Goal: Task Accomplishment & Management: Complete application form

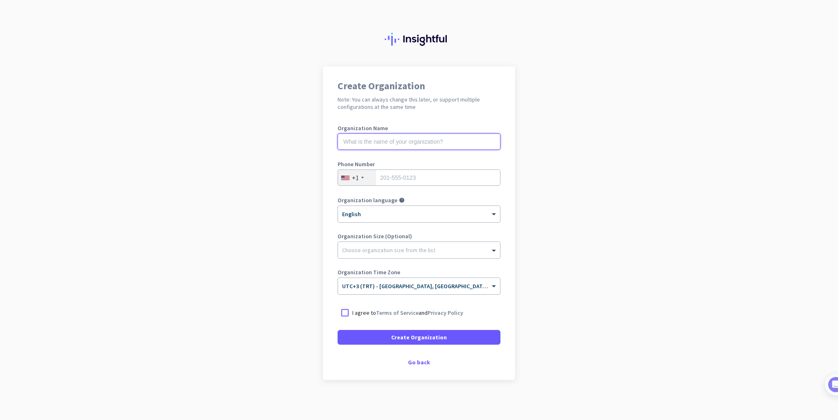
click at [366, 139] on input "text" at bounding box center [418, 141] width 163 height 16
type input "SİNYALTEKNİK"
click at [341, 179] on div at bounding box center [345, 177] width 8 height 4
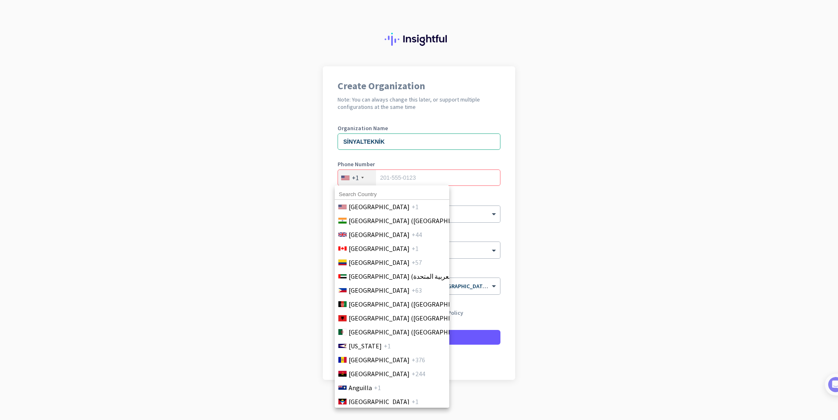
click at [351, 189] on input at bounding box center [392, 194] width 115 height 11
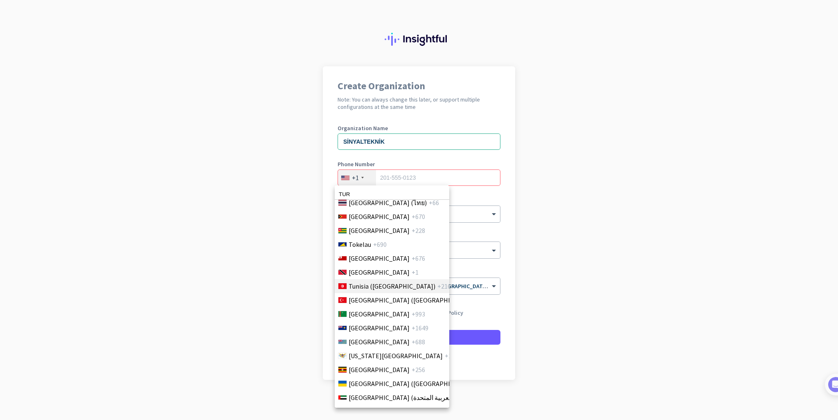
scroll to position [3078, 0]
type input "TUR"
click at [362, 295] on span "[GEOGRAPHIC_DATA] ([GEOGRAPHIC_DATA])" at bounding box center [412, 299] width 128 height 10
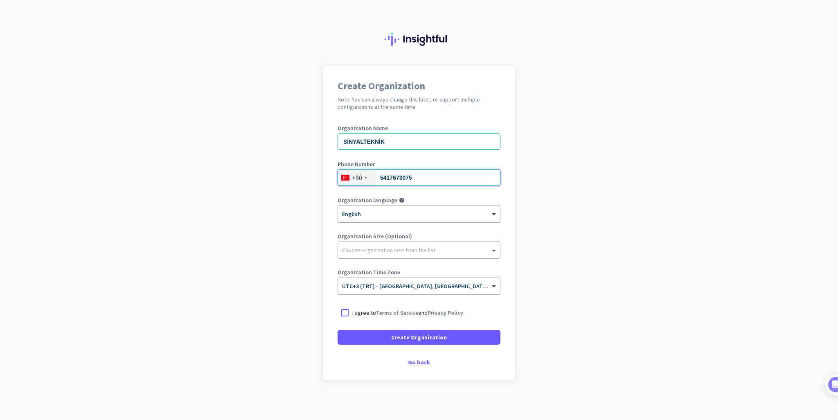
type input "5417673075"
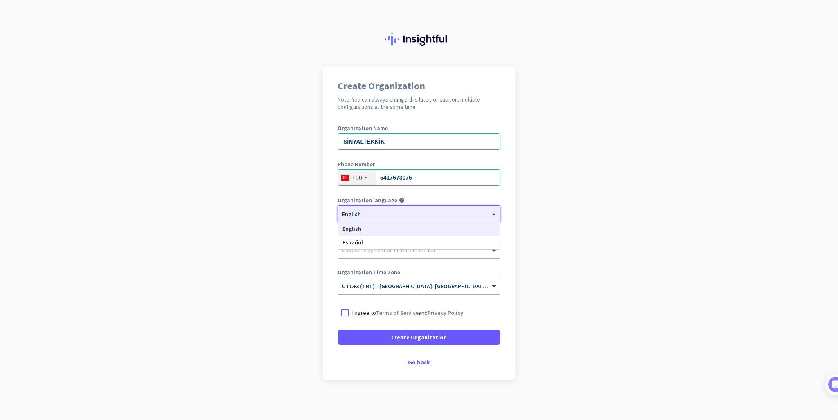
click at [357, 210] on div at bounding box center [419, 211] width 162 height 7
click at [353, 215] on span "English" at bounding box center [351, 213] width 19 height 7
click at [354, 214] on div "× English" at bounding box center [414, 214] width 152 height 7
click at [302, 218] on app-onboarding-organization "Create Organization Note: You can always change this later, or support multiple…" at bounding box center [419, 242] width 838 height 354
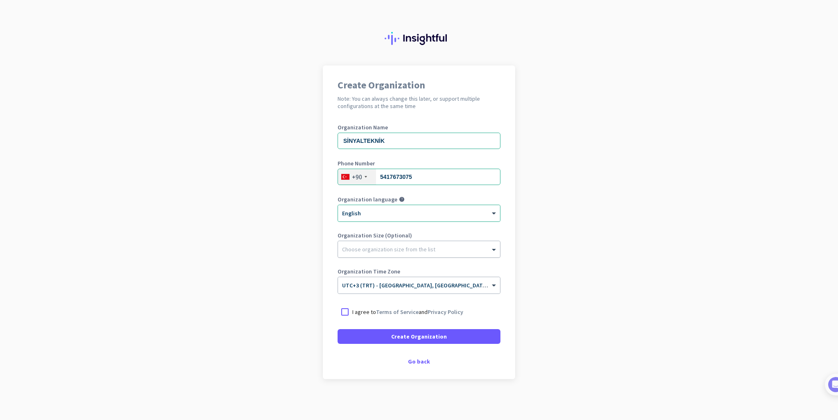
click at [359, 249] on div at bounding box center [419, 247] width 162 height 8
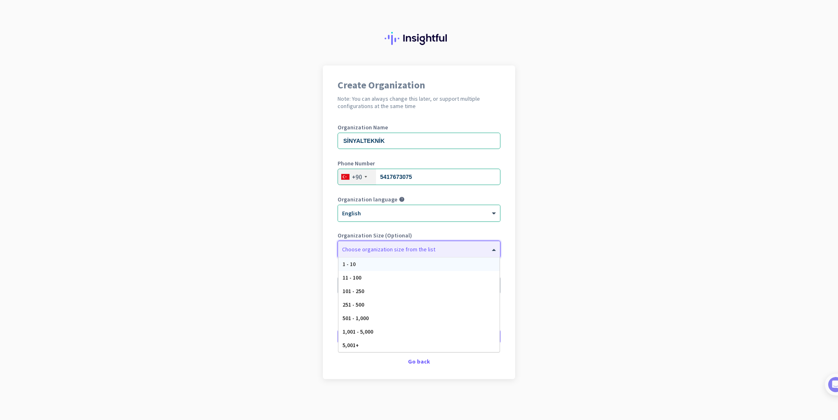
click at [353, 267] on div "1 - 10" at bounding box center [418, 263] width 161 height 13
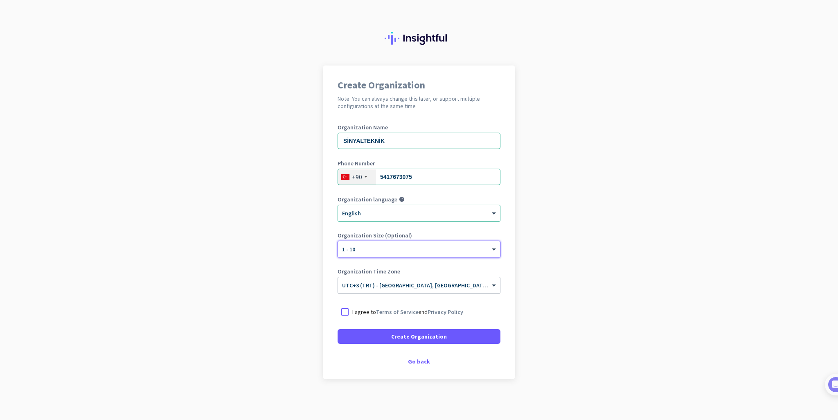
click at [362, 279] on input "text" at bounding box center [410, 282] width 137 height 6
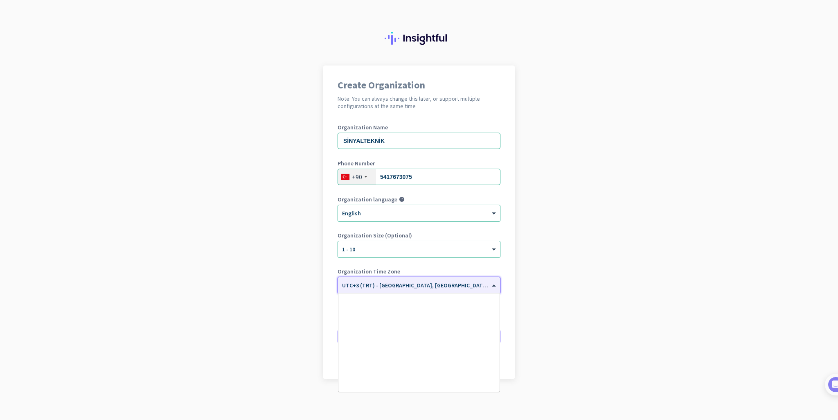
scroll to position [2969, 0]
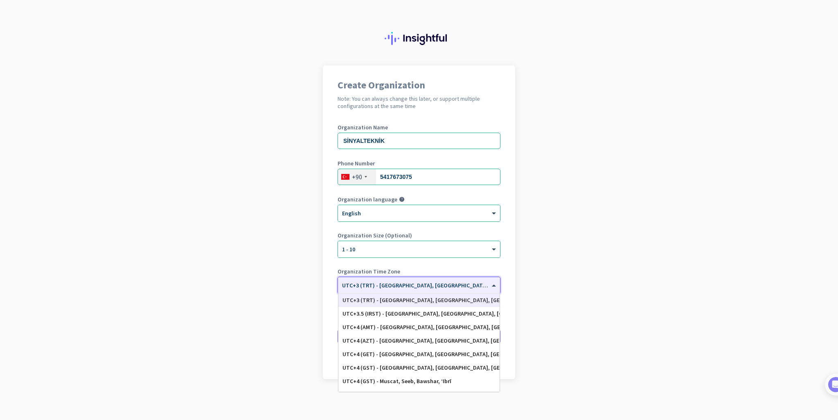
click at [362, 279] on input "text" at bounding box center [410, 282] width 137 height 6
click at [600, 249] on app-onboarding-organization "Create Organization Note: You can always change this later, or support multiple…" at bounding box center [419, 242] width 838 height 354
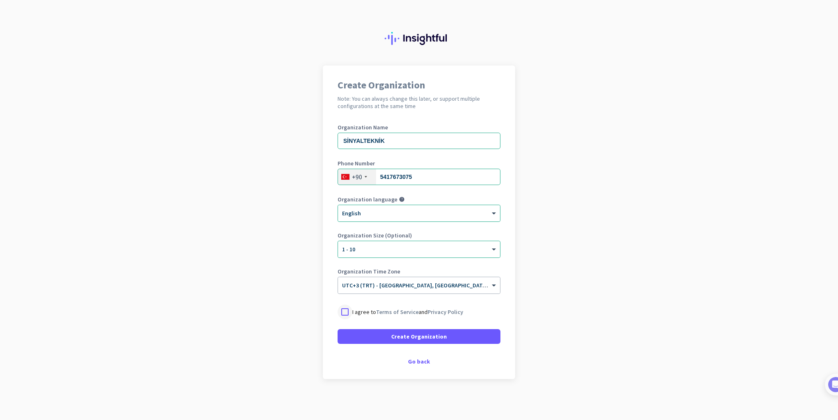
click at [345, 309] on div at bounding box center [344, 311] width 15 height 15
click at [398, 327] on span at bounding box center [418, 336] width 163 height 20
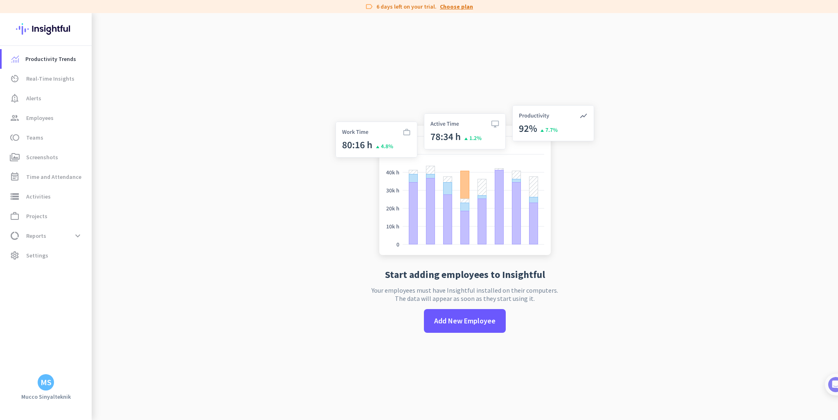
click at [454, 7] on link "Choose plan" at bounding box center [456, 6] width 33 height 8
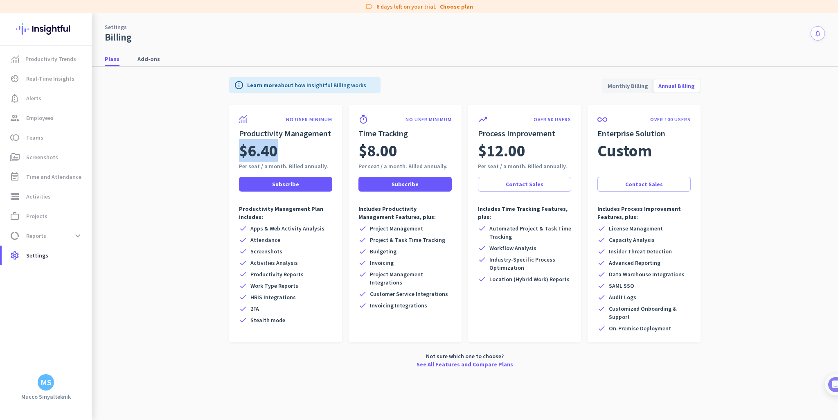
drag, startPoint x: 276, startPoint y: 151, endPoint x: 215, endPoint y: 144, distance: 62.2
click at [215, 144] on app-billing-plan-tab "info Learn more about how Insightful Billing works Monthly Billing Annual Billi…" at bounding box center [465, 221] width 720 height 308
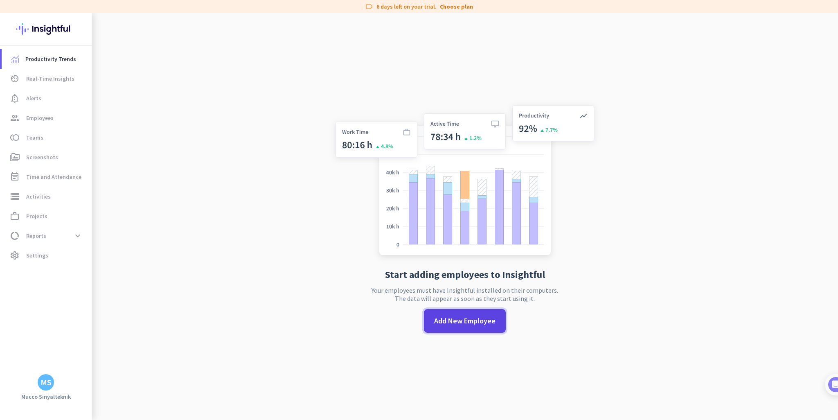
click at [443, 326] on span at bounding box center [465, 321] width 82 height 20
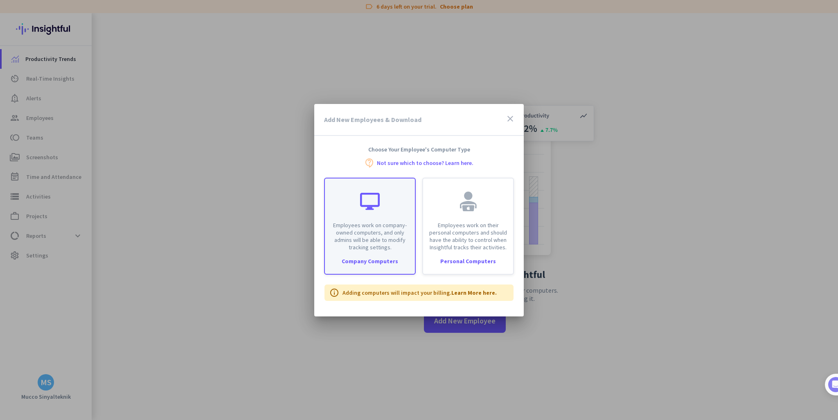
click at [364, 207] on div at bounding box center [370, 201] width 20 height 20
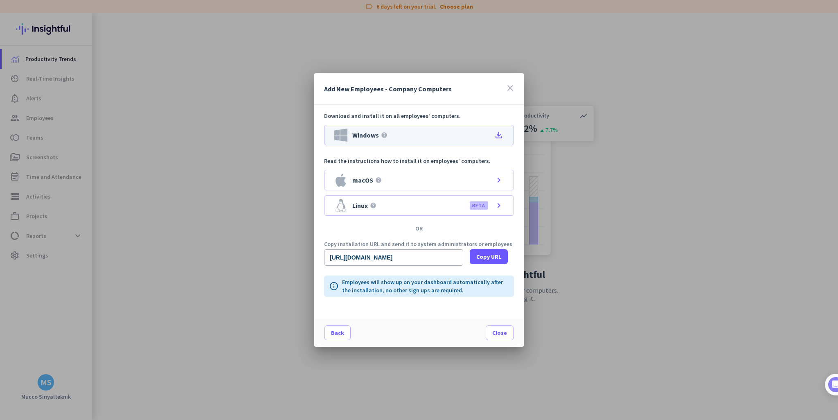
click at [498, 137] on icon "file_download" at bounding box center [499, 135] width 10 height 10
click at [505, 334] on span "Close" at bounding box center [499, 332] width 15 height 8
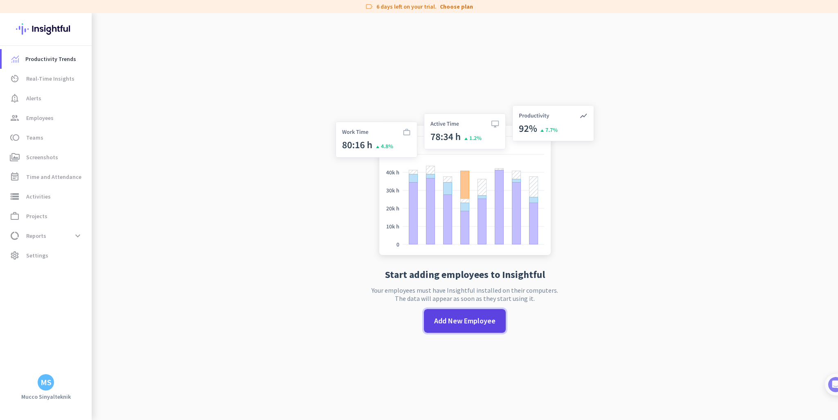
click at [460, 322] on span "Add New Employee" at bounding box center [464, 320] width 61 height 11
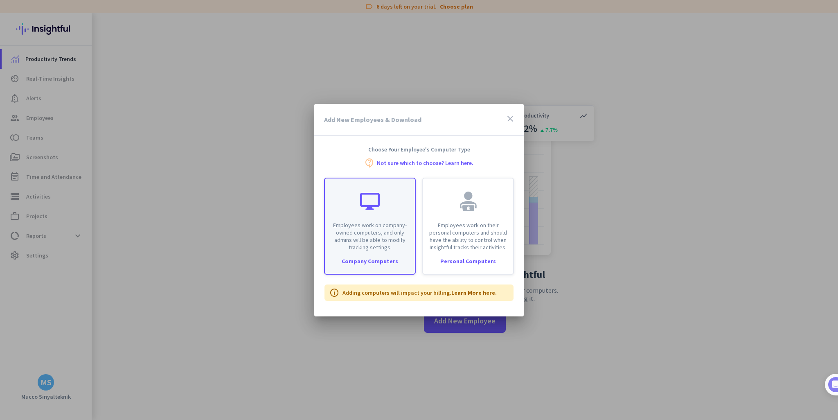
click at [361, 203] on div at bounding box center [370, 201] width 20 height 20
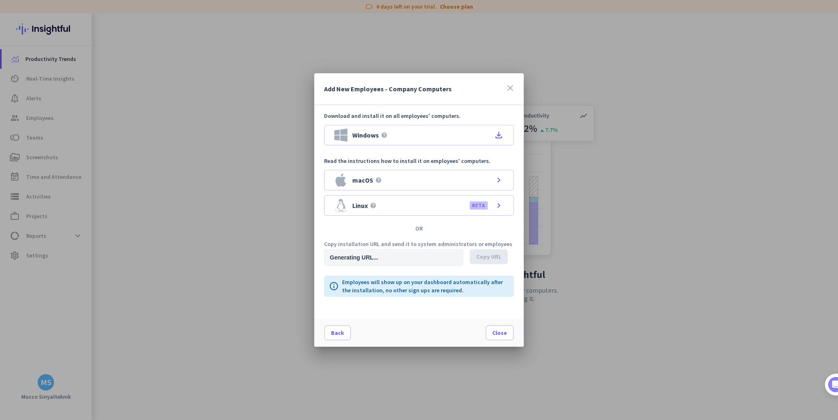
type input "[URL][DOMAIN_NAME]"
click at [495, 330] on span "Close" at bounding box center [499, 332] width 15 height 8
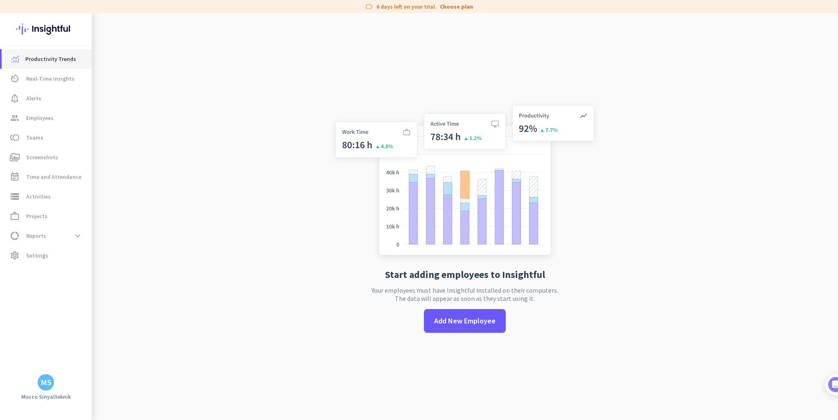
click at [47, 52] on link "Productivity Trends" at bounding box center [47, 59] width 90 height 20
click at [39, 74] on span "Real-Time Insights" at bounding box center [50, 79] width 48 height 10
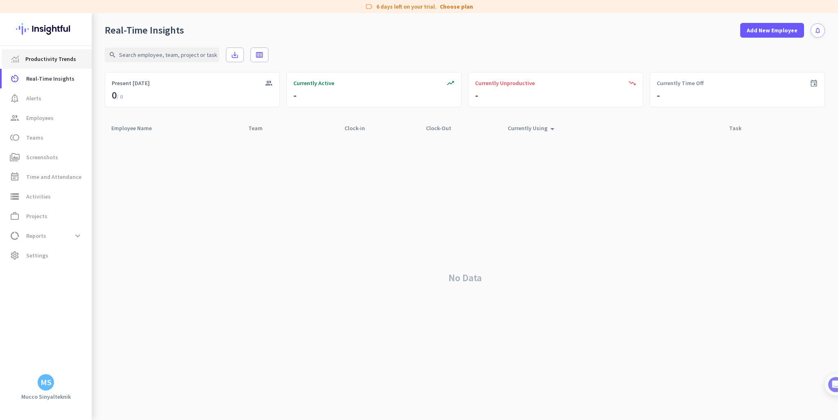
click at [43, 65] on link "Productivity Trends" at bounding box center [47, 59] width 90 height 20
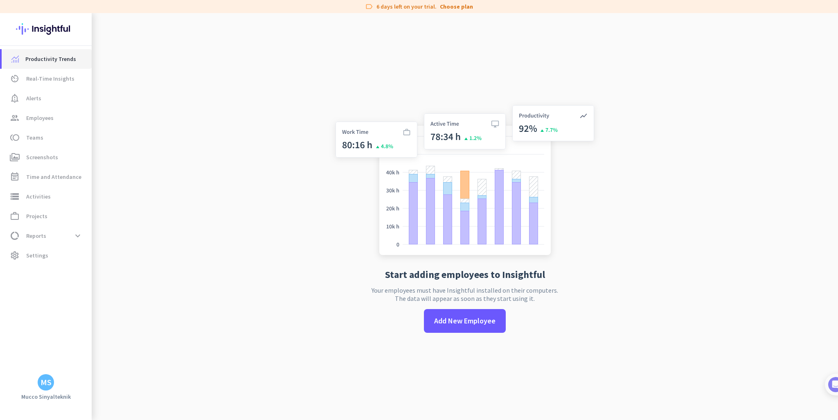
click at [43, 65] on link "Productivity Trends" at bounding box center [47, 59] width 90 height 20
click at [216, 123] on app-no-employees "Start adding employees to Insightful Your employees must have Insightful instal…" at bounding box center [465, 223] width 746 height 420
click at [434, 319] on span "Add New Employee" at bounding box center [464, 320] width 61 height 11
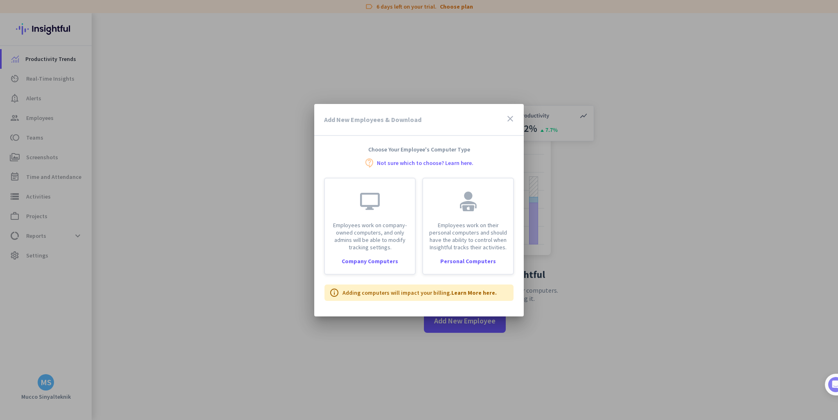
click at [509, 119] on icon "close" at bounding box center [510, 119] width 10 height 10
